Goal: Task Accomplishment & Management: Use online tool/utility

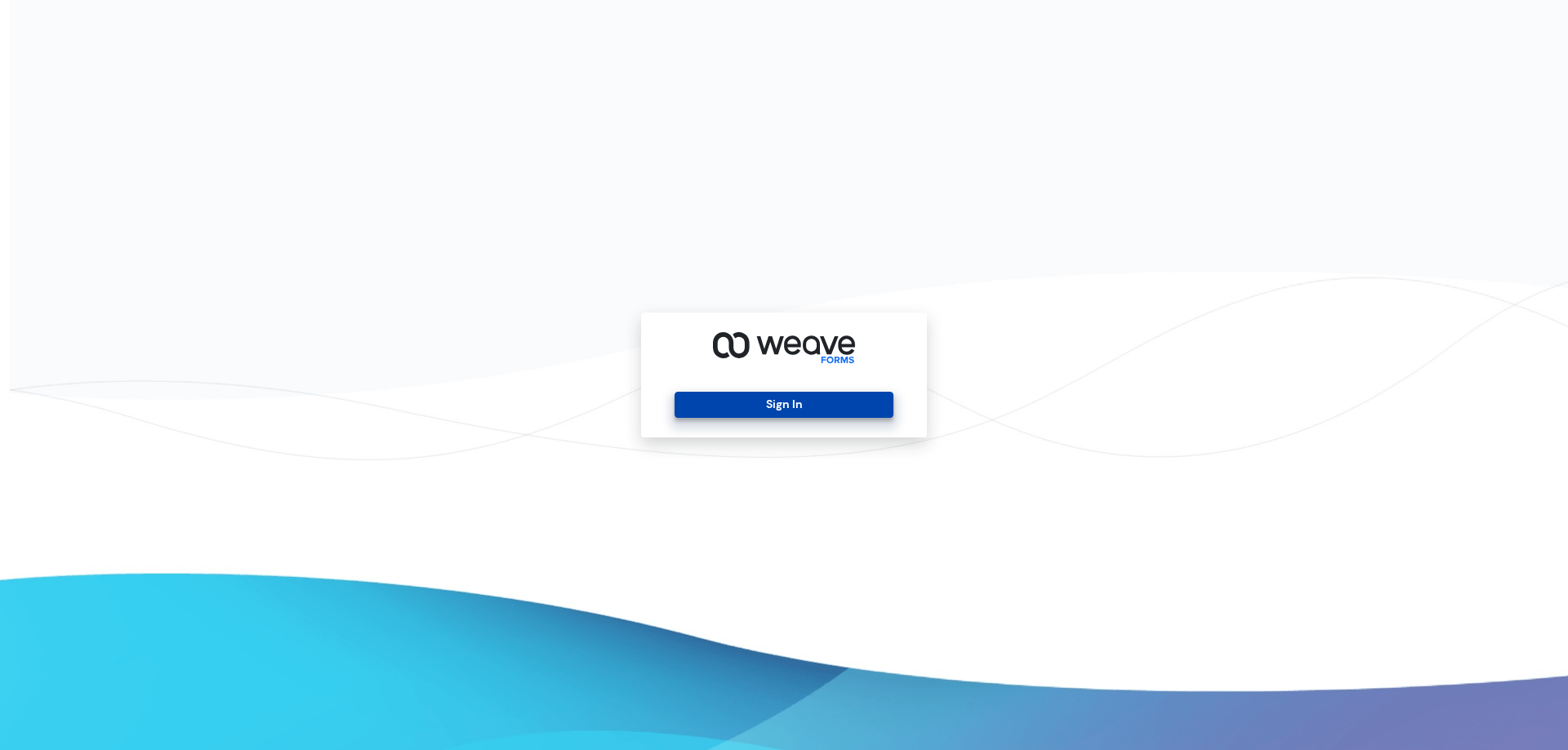
click at [764, 396] on button "Sign In" at bounding box center [784, 404] width 218 height 26
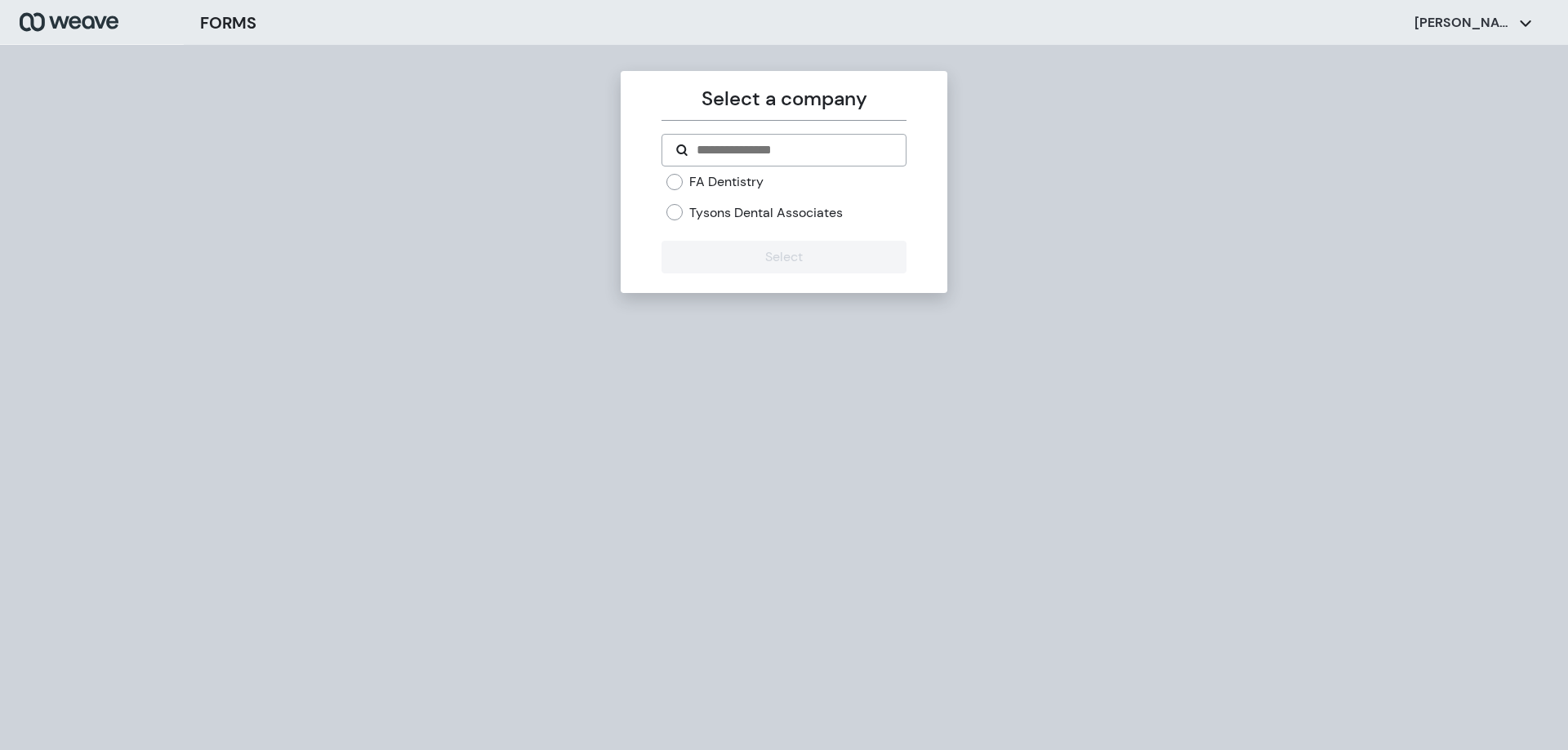
click at [754, 188] on label "FA Dentistry" at bounding box center [726, 182] width 74 height 18
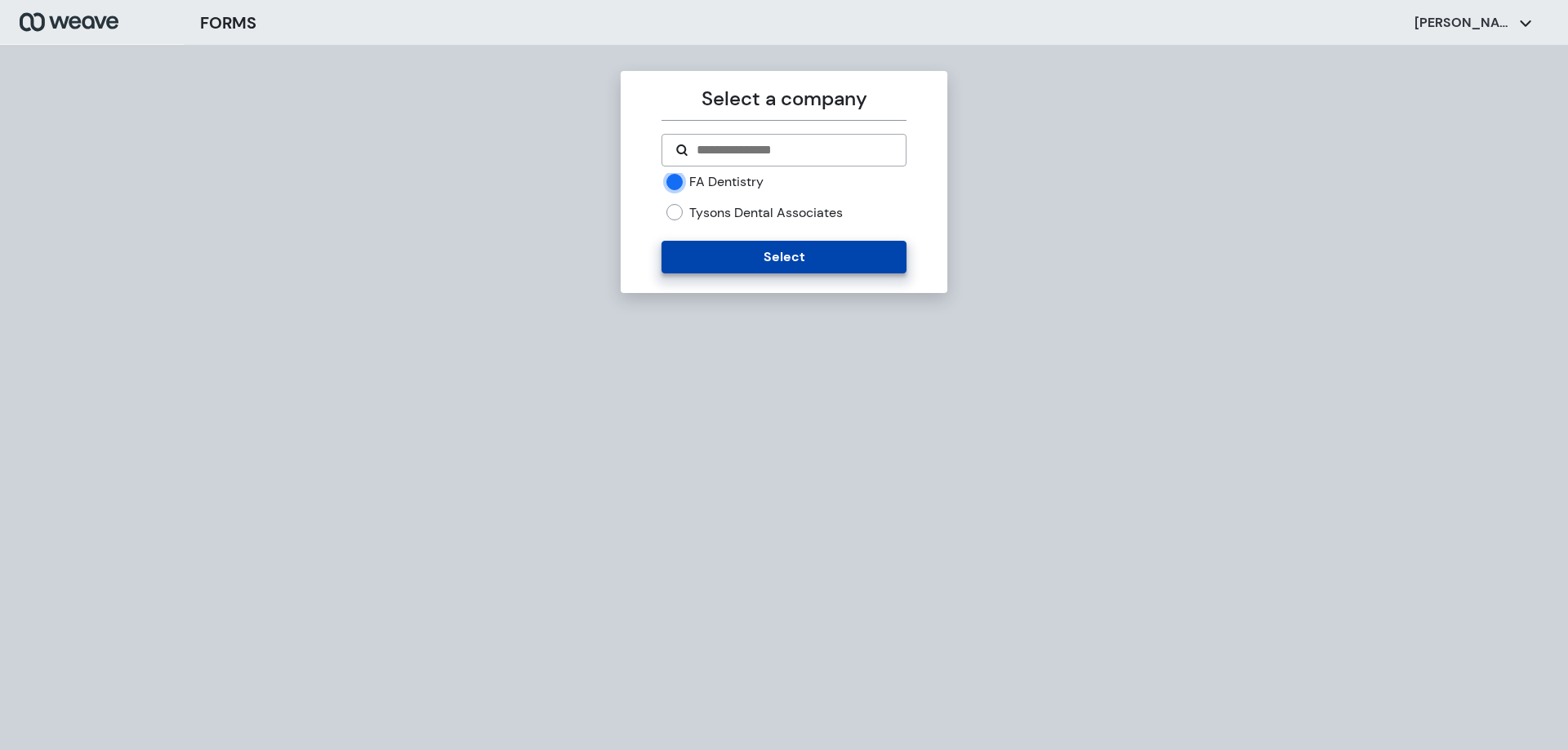
click at [751, 253] on button "Select" at bounding box center [784, 257] width 244 height 32
